Goal: Transaction & Acquisition: Subscribe to service/newsletter

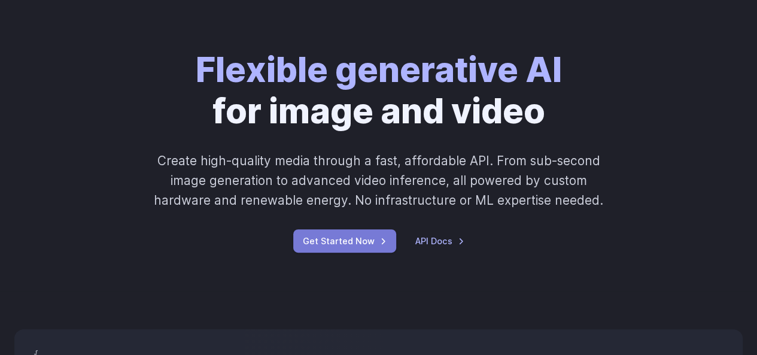
click at [356, 243] on link "Get Started Now" at bounding box center [344, 240] width 103 height 23
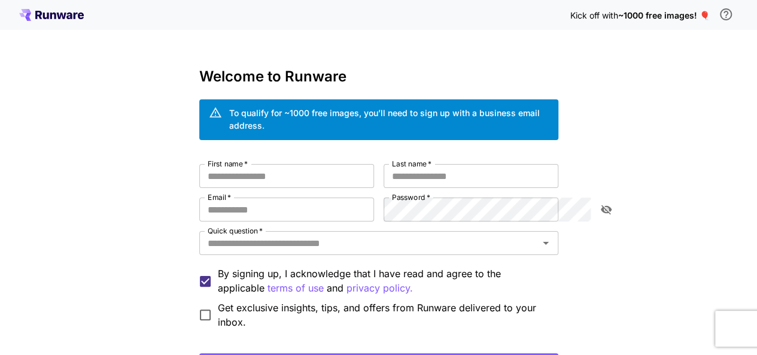
scroll to position [1, 0]
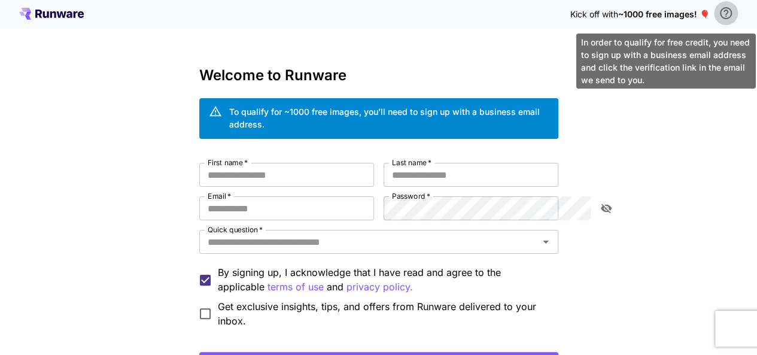
click at [733, 13] on icon "\a In order to qualify for free credit, you need to sign up with a business ema…" at bounding box center [726, 13] width 14 height 14
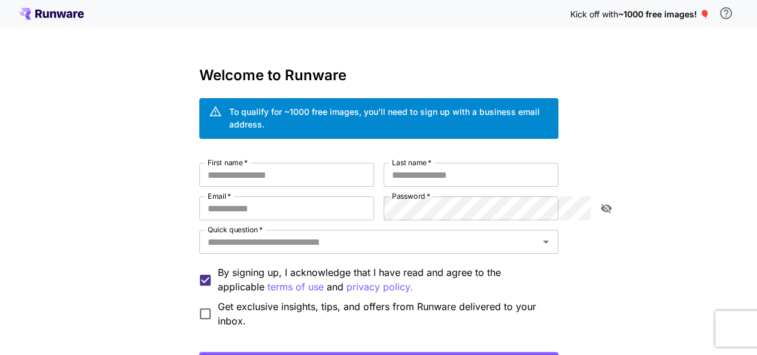
click at [635, 65] on body "Kick off with ~1000 free images! 🎈 Welcome to Runware To qualify for ~1000 free…" at bounding box center [378, 232] width 757 height 466
click at [635, 65] on div "Kick off with ~1000 free images! 🎈 Welcome to Runware To qualify for ~1000 free…" at bounding box center [378, 232] width 757 height 466
drag, startPoint x: 424, startPoint y: 110, endPoint x: 261, endPoint y: 111, distance: 162.9
click at [261, 111] on div "To qualify for ~1000 free images, you’ll need to sign up with a business email …" at bounding box center [389, 117] width 320 height 25
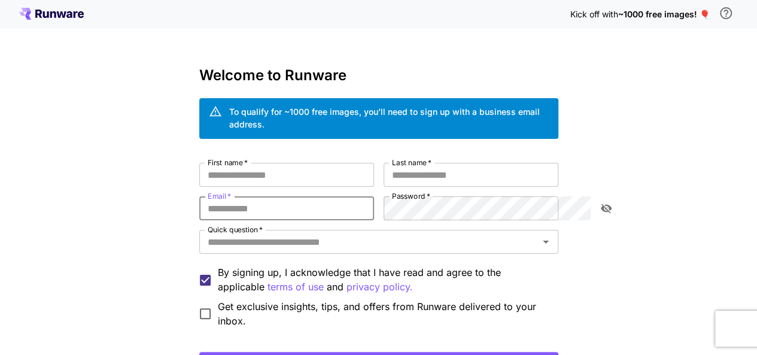
click at [328, 196] on input "Email   *" at bounding box center [286, 208] width 175 height 24
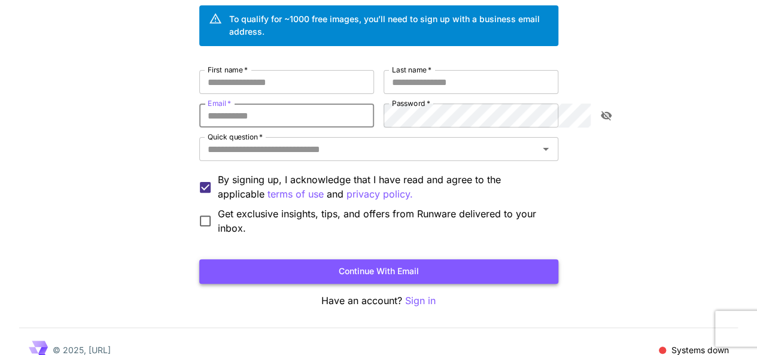
scroll to position [0, 0]
